Goal: Task Accomplishment & Management: Use online tool/utility

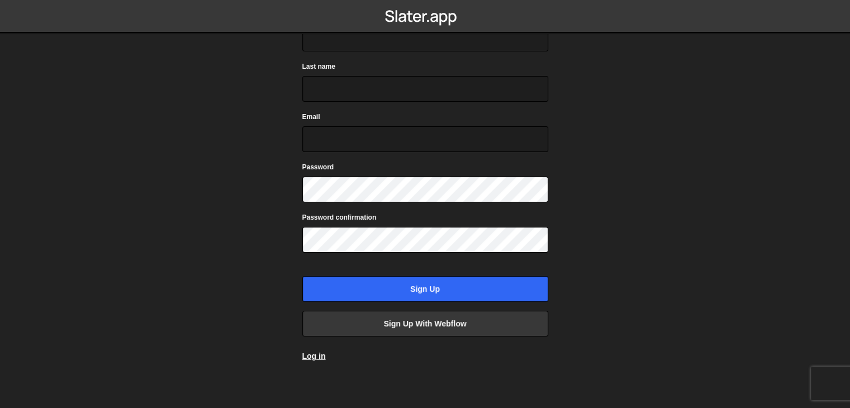
scroll to position [83, 0]
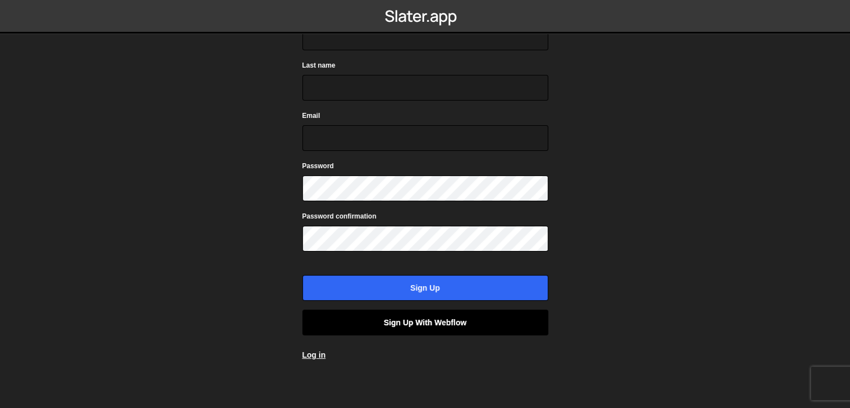
click at [435, 318] on link "Sign up with Webflow" at bounding box center [425, 323] width 246 height 26
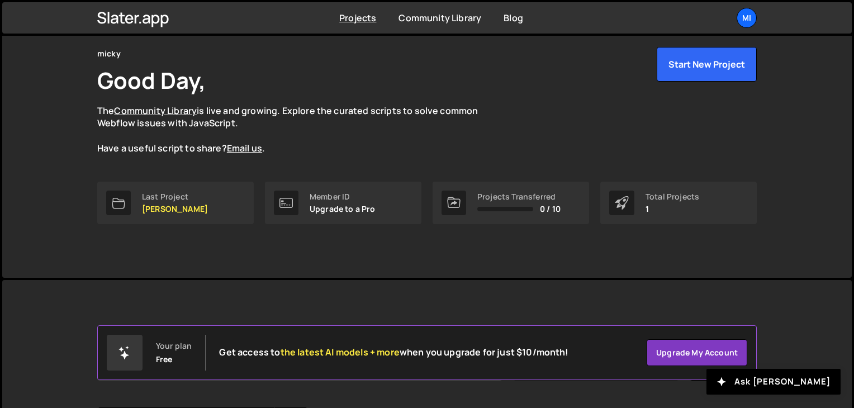
scroll to position [167, 0]
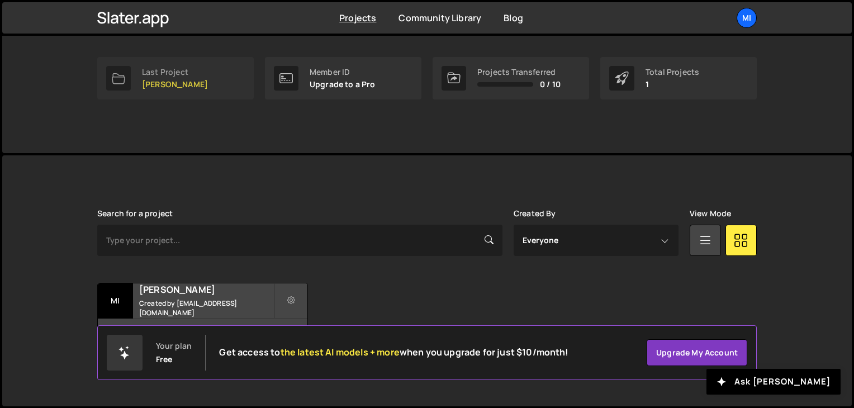
click at [145, 80] on p "[PERSON_NAME]" at bounding box center [175, 84] width 66 height 9
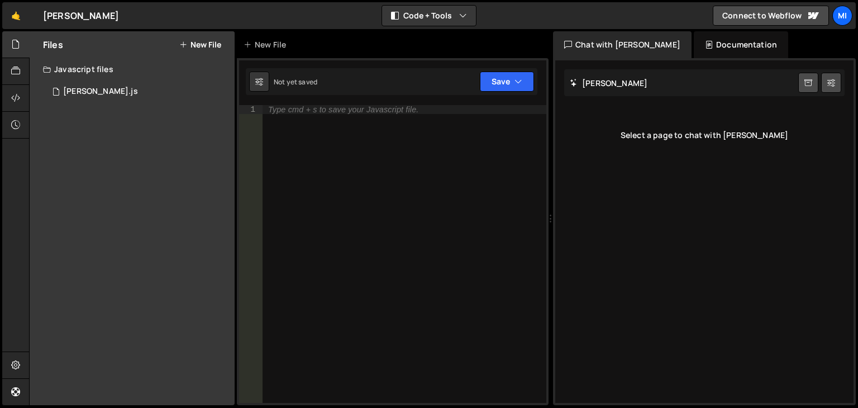
click at [289, 114] on div "Type cmd + s to save your Javascript file." at bounding box center [405, 263] width 284 height 316
click at [280, 111] on div "Type cmd + s to save your Javascript file." at bounding box center [343, 110] width 150 height 8
paste textarea "<script>if(window.__clipara||(window.__clipara={}),window.__clipara.organisatio…"
type textarea "<script>if(window.__clipara||(window.__clipara={}),window.__clipara.organisatio…"
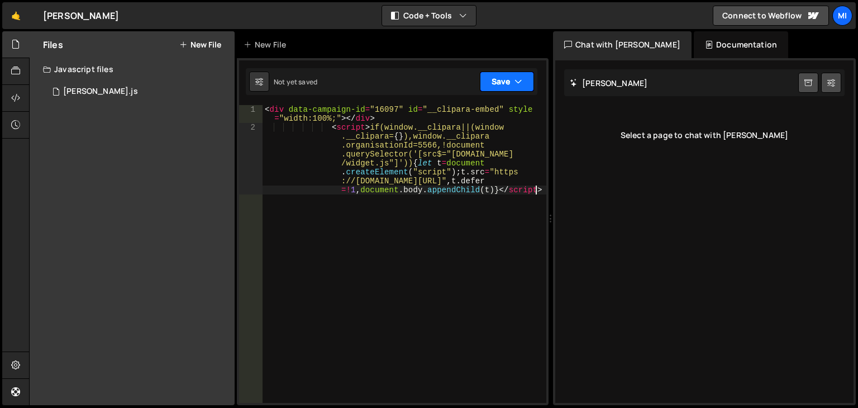
click at [508, 79] on button "Save" at bounding box center [507, 82] width 54 height 20
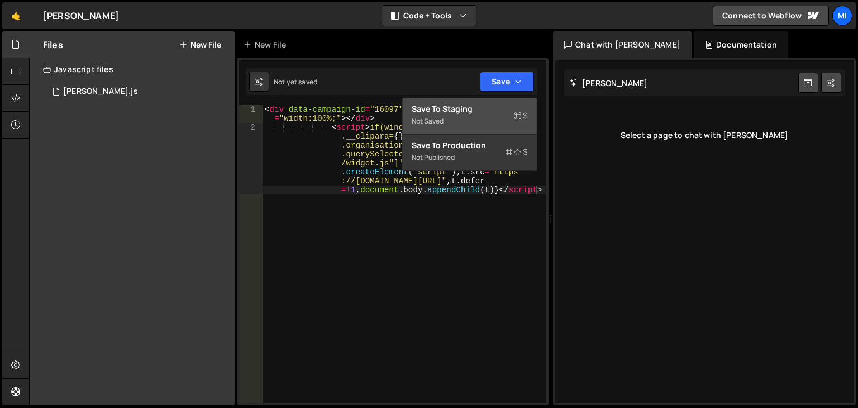
click at [460, 126] on div "Not saved" at bounding box center [470, 121] width 116 height 13
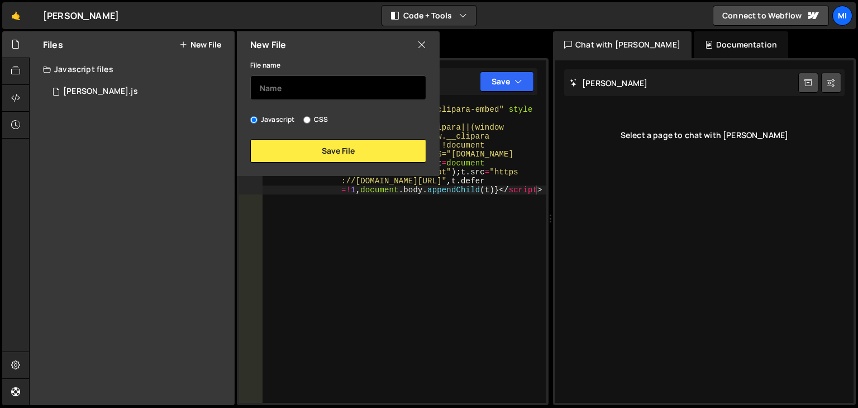
drag, startPoint x: 304, startPoint y: 81, endPoint x: 301, endPoint y: 88, distance: 7.5
click at [302, 85] on input "text" at bounding box center [338, 87] width 176 height 25
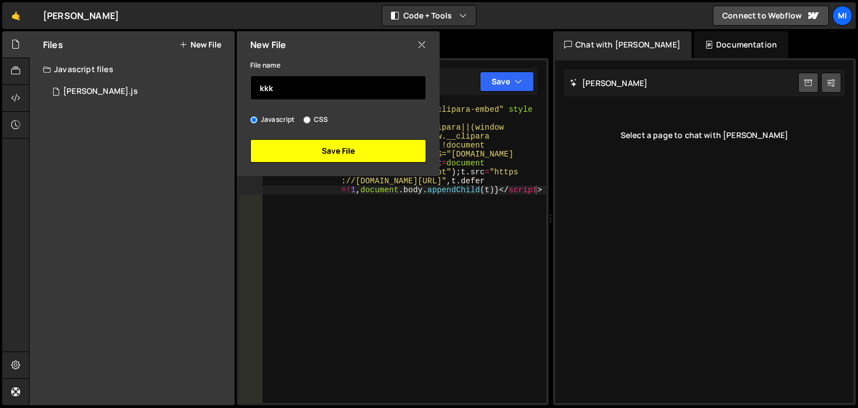
type input "kkk"
click at [320, 148] on button "Save File" at bounding box center [338, 150] width 176 height 23
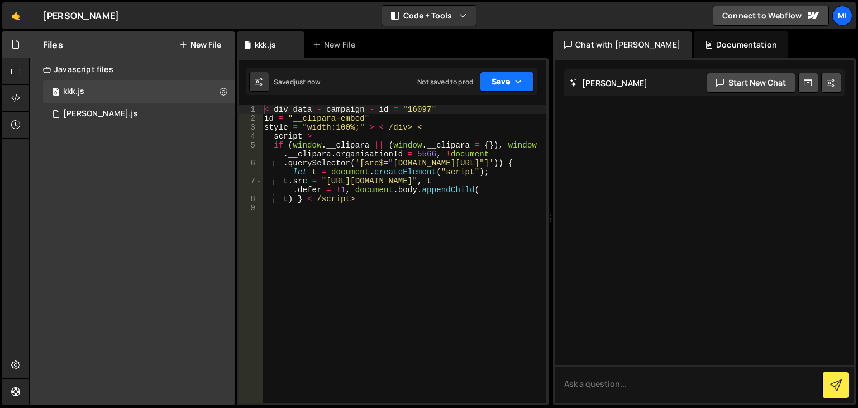
click at [501, 85] on button "Save" at bounding box center [507, 82] width 54 height 20
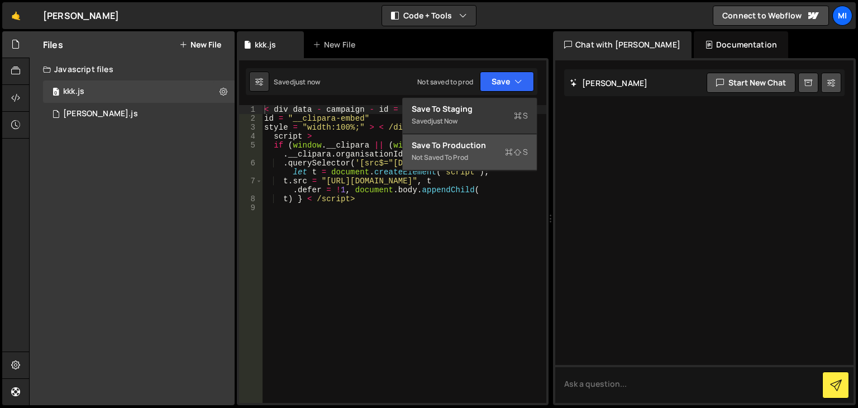
click at [469, 156] on div "Not saved to prod" at bounding box center [470, 157] width 116 height 13
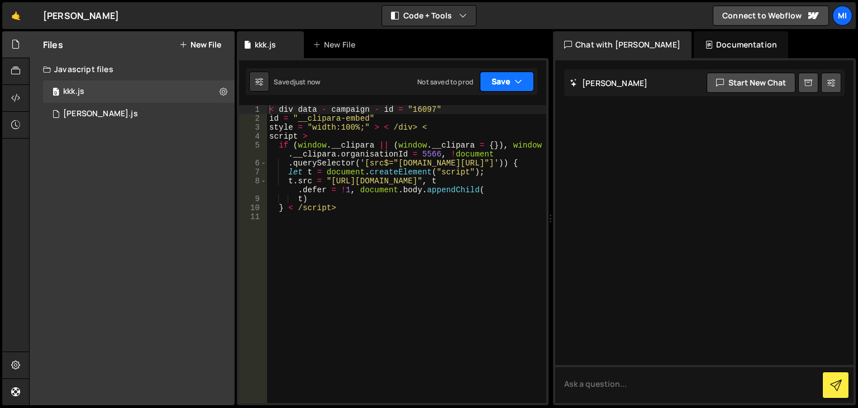
click at [496, 89] on button "Save" at bounding box center [507, 82] width 54 height 20
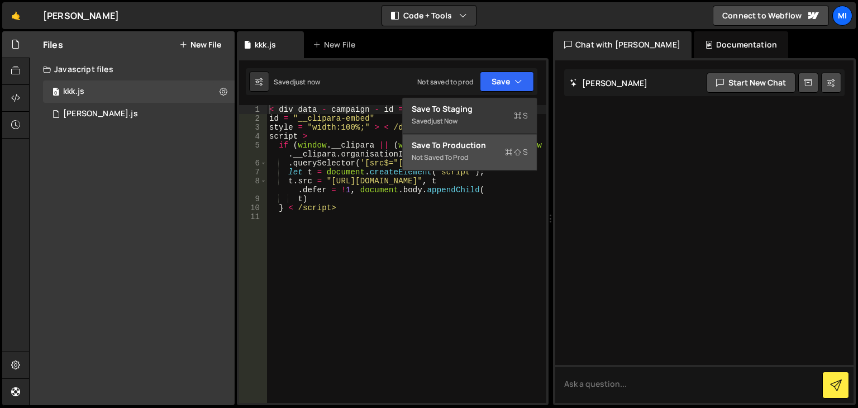
click at [488, 151] on div "Not saved to prod" at bounding box center [470, 157] width 116 height 13
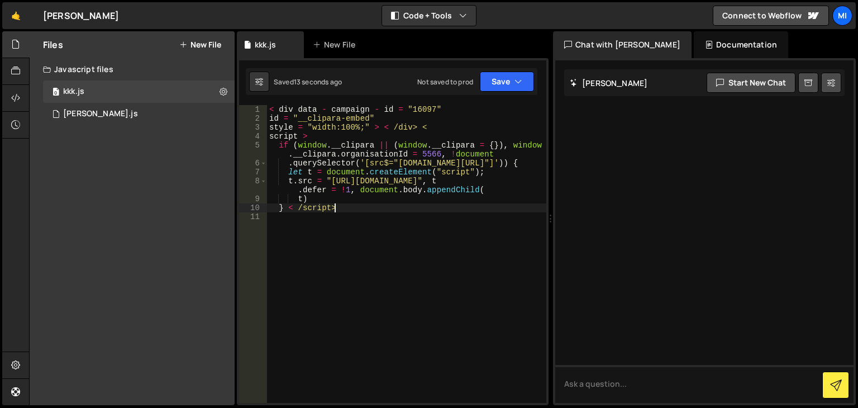
click at [346, 208] on div "< div data - campaign - id = "16097" id = "__clipara-embed" style = "width:100%…" at bounding box center [406, 263] width 279 height 316
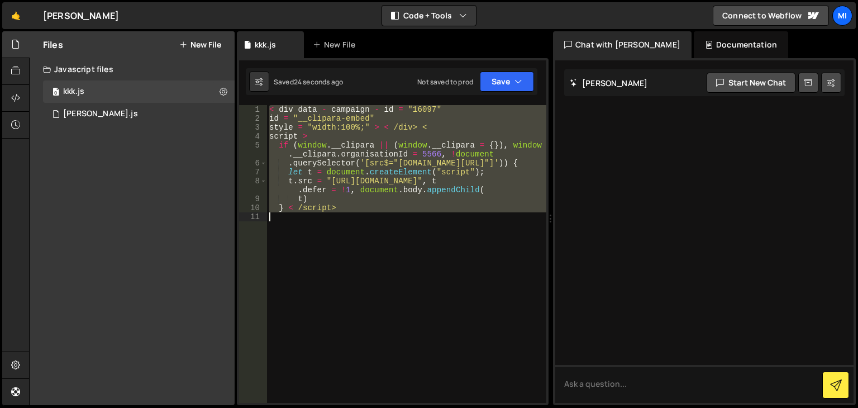
drag, startPoint x: 269, startPoint y: 112, endPoint x: 382, endPoint y: 221, distance: 156.9
click at [382, 221] on div "< div data - campaign - id = "16097" id = "__clipara-embed" style = "width:100%…" at bounding box center [406, 263] width 279 height 316
type textarea "} < /script>"
click at [338, 236] on div "< div data - campaign - id = "16097" id = "__clipara-embed" style = "width:100%…" at bounding box center [406, 254] width 279 height 298
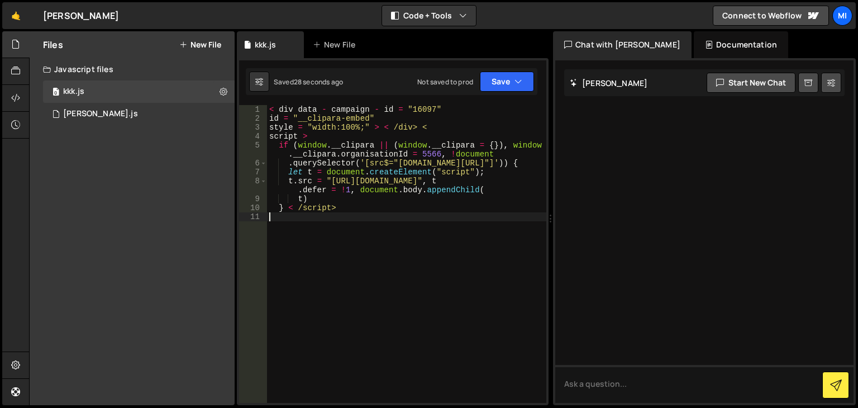
type textarea "*"
type textarea "} < /script>"
click at [502, 83] on button "Save" at bounding box center [507, 82] width 54 height 20
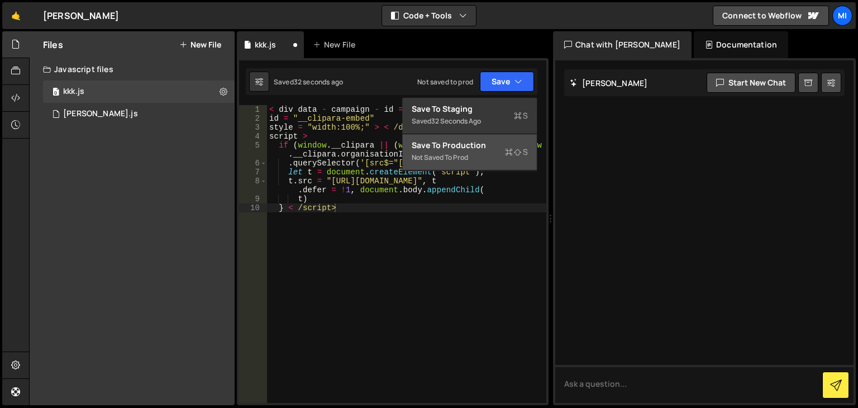
click at [476, 142] on div "Save to Production S" at bounding box center [470, 145] width 116 height 11
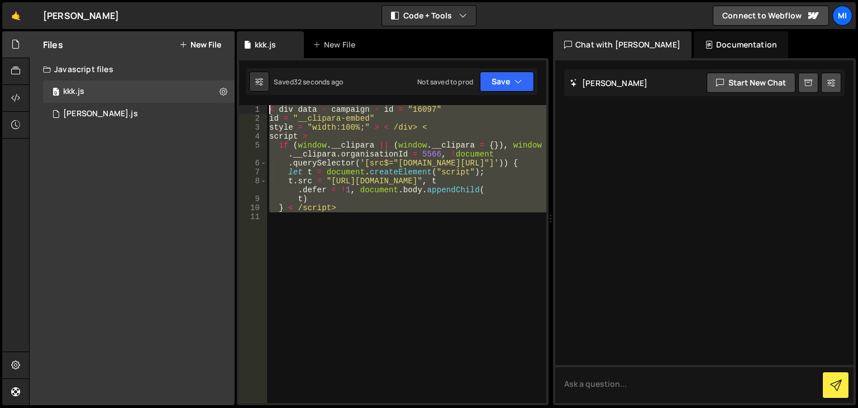
drag, startPoint x: 347, startPoint y: 215, endPoint x: 266, endPoint y: 101, distance: 139.5
click at [266, 101] on div "<script>if(window.__clipara||(window.__clipara={}),window.__clipara.organisatio…" at bounding box center [393, 231] width 312 height 347
type textarea "< div data - campaign - id = "16097" id = "__clipara-embed""
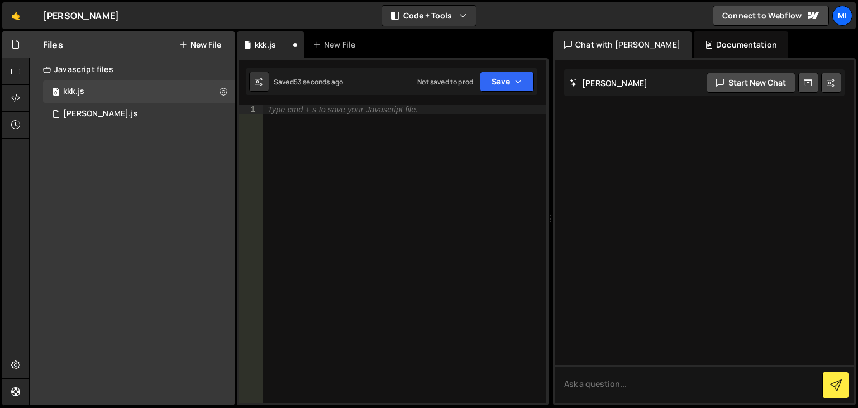
click at [694, 41] on div "Documentation" at bounding box center [741, 44] width 94 height 27
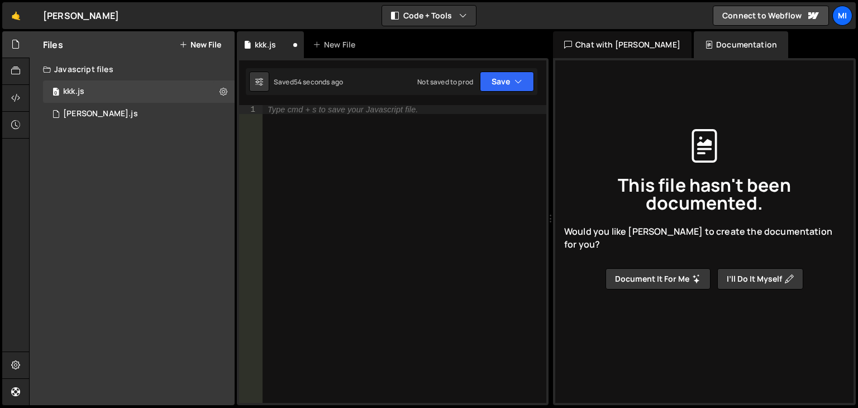
click at [610, 53] on div "Chat with Slater AI" at bounding box center [622, 44] width 139 height 27
